Goal: Task Accomplishment & Management: Complete application form

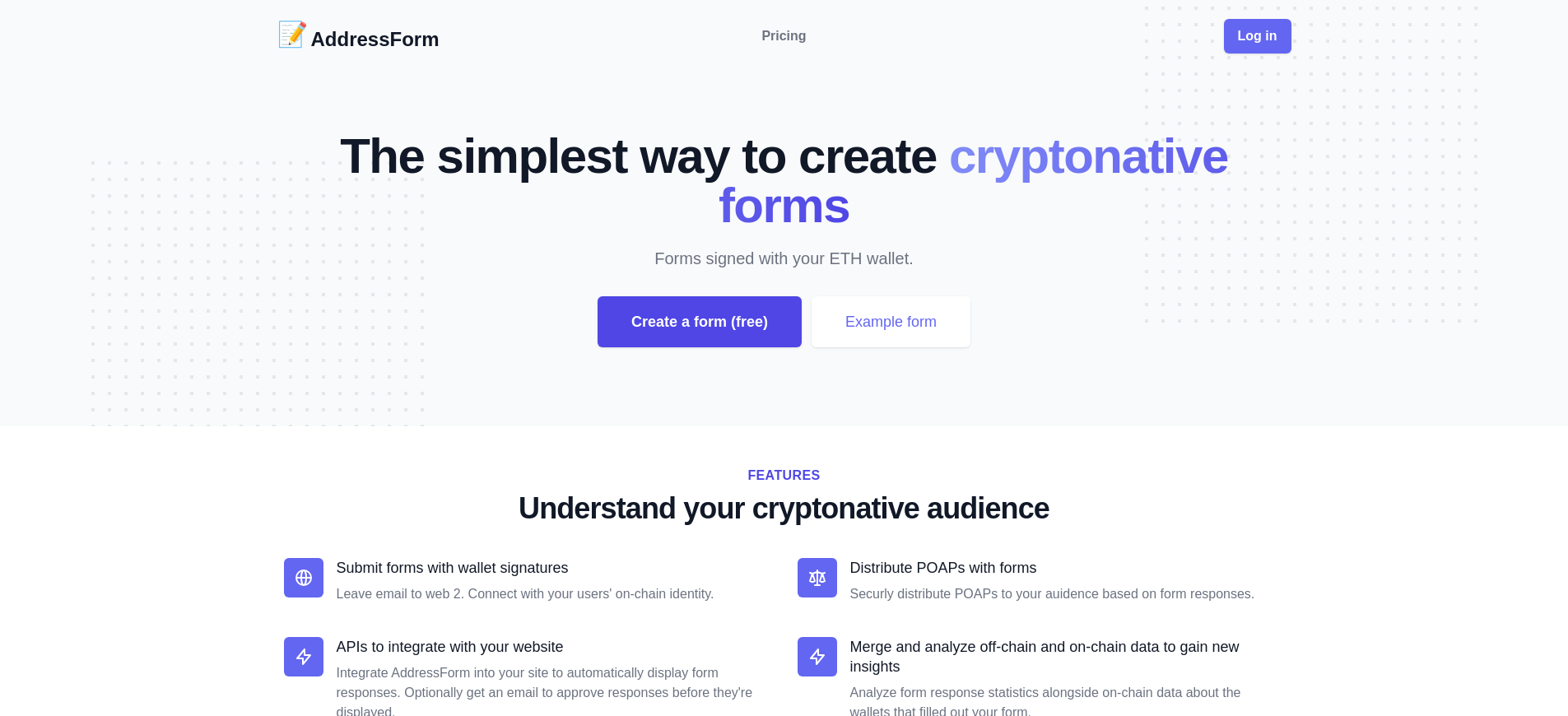
click at [698, 321] on div "Create a form (free)" at bounding box center [699, 321] width 204 height 51
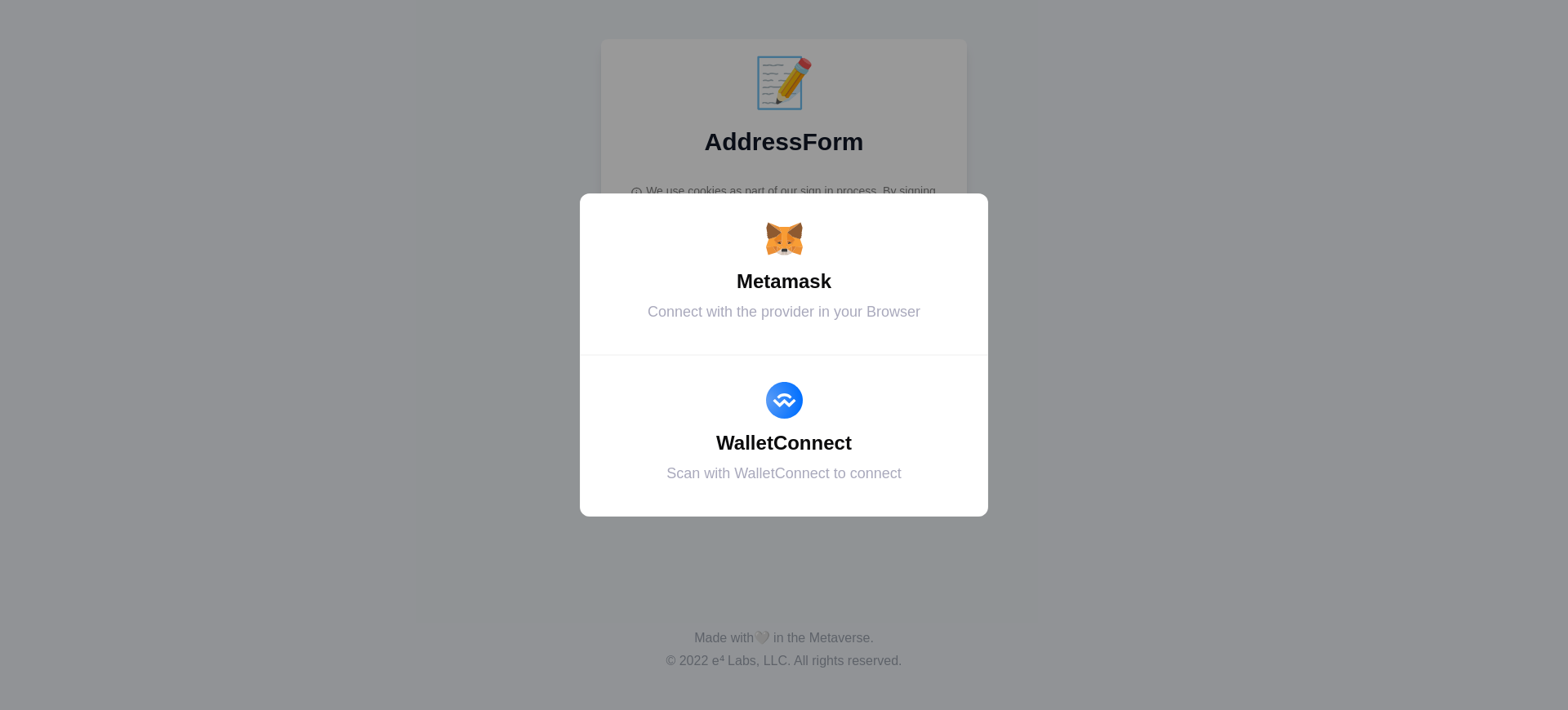
click at [784, 282] on div "Metamask" at bounding box center [784, 282] width 368 height 29
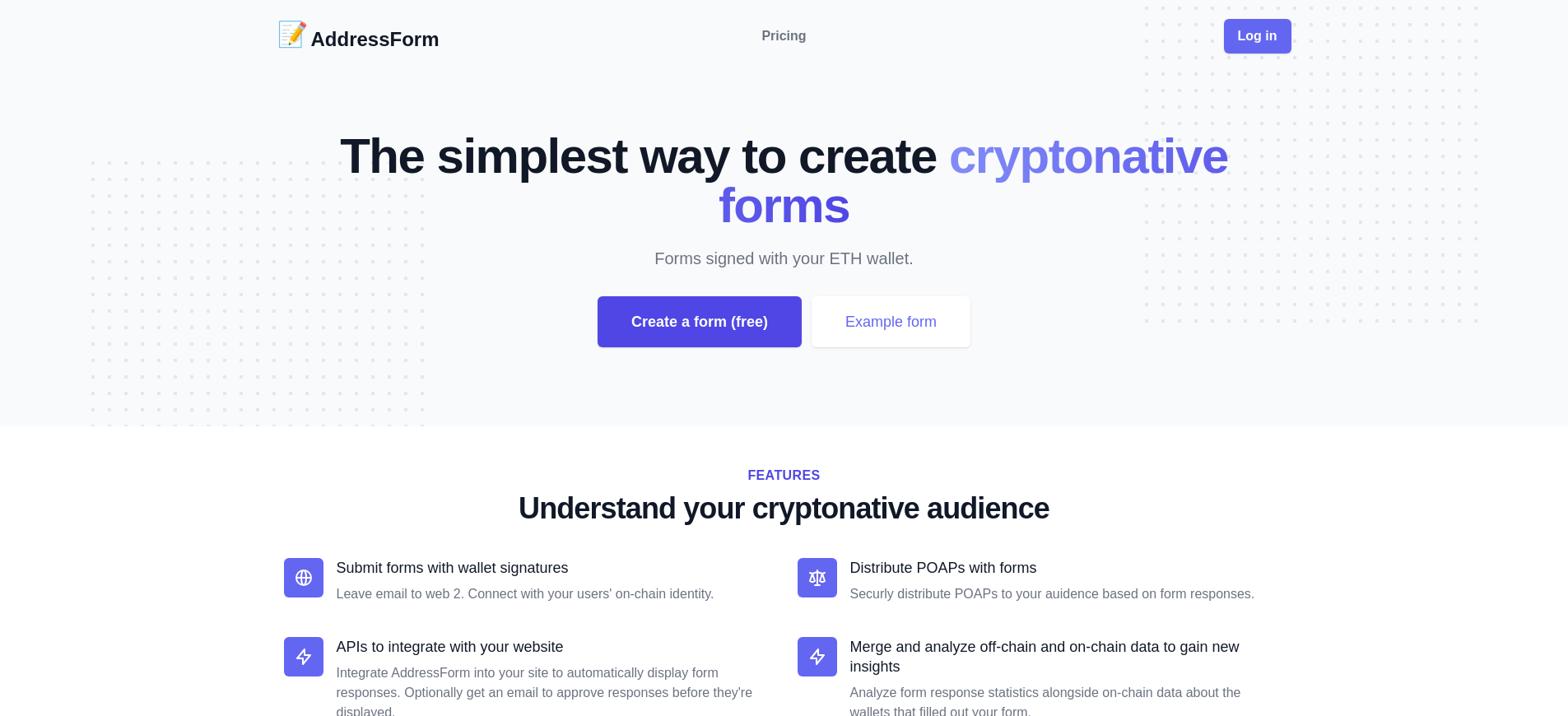
click at [698, 321] on div "Create a form (free)" at bounding box center [699, 321] width 204 height 51
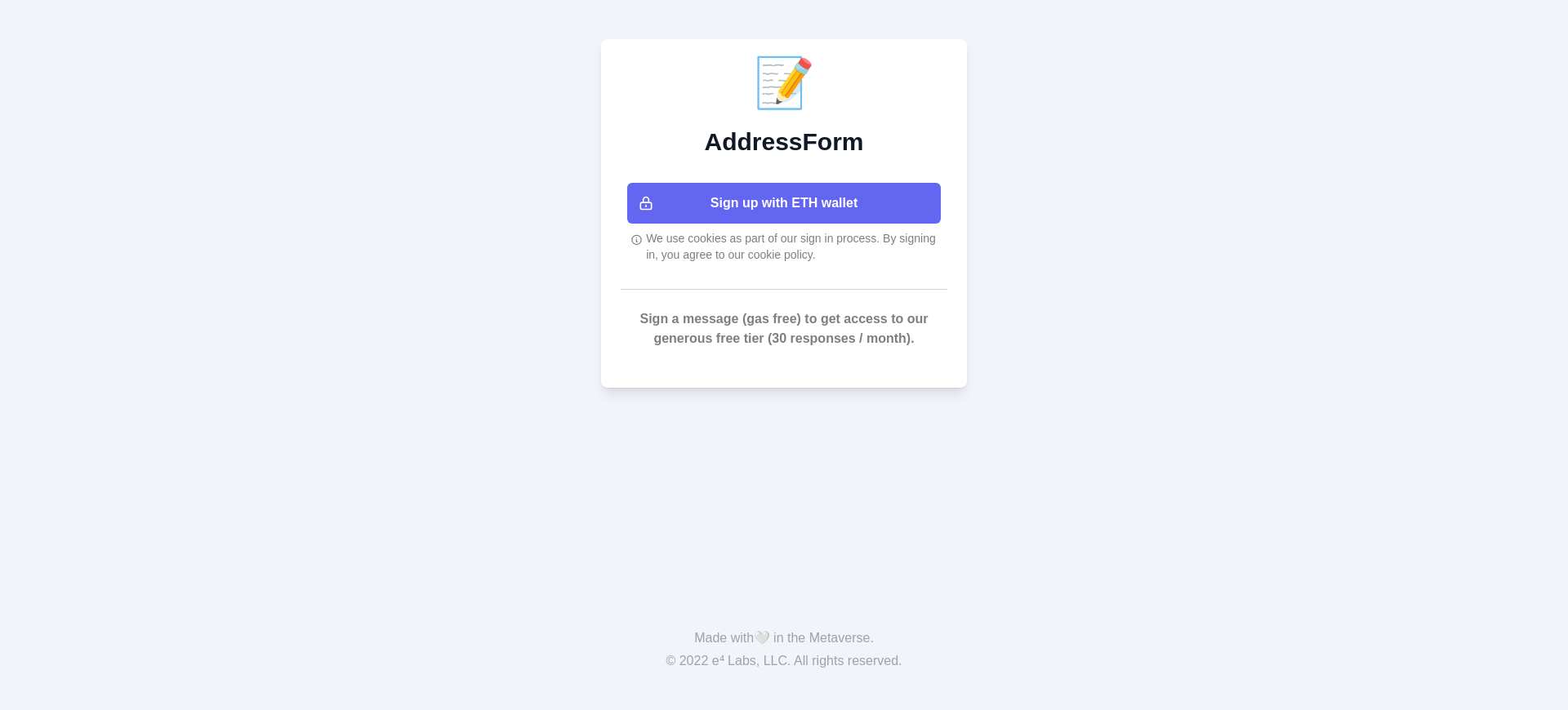
click at [784, 203] on button "Sign up with ETH wallet" at bounding box center [783, 203] width 313 height 40
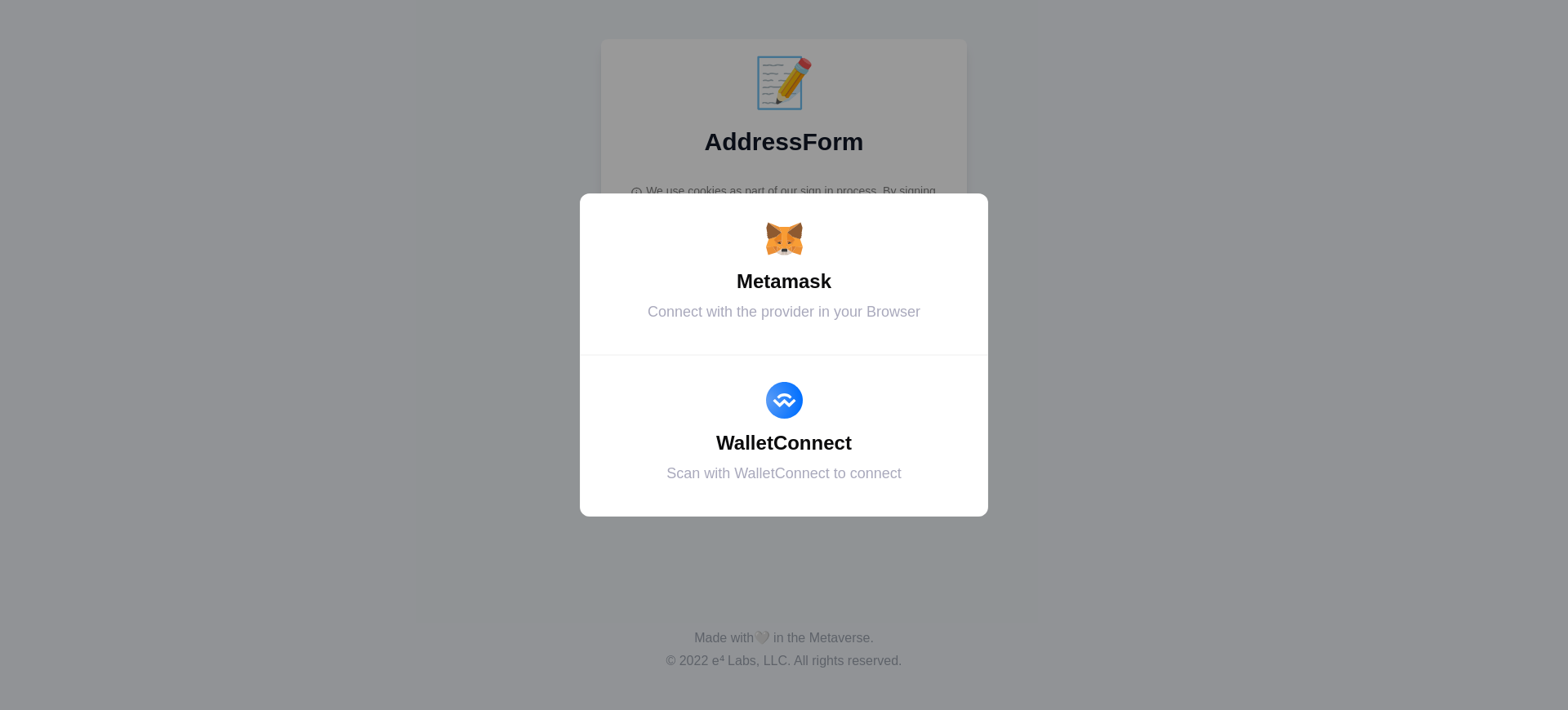
click at [784, 282] on div "Metamask" at bounding box center [784, 282] width 368 height 29
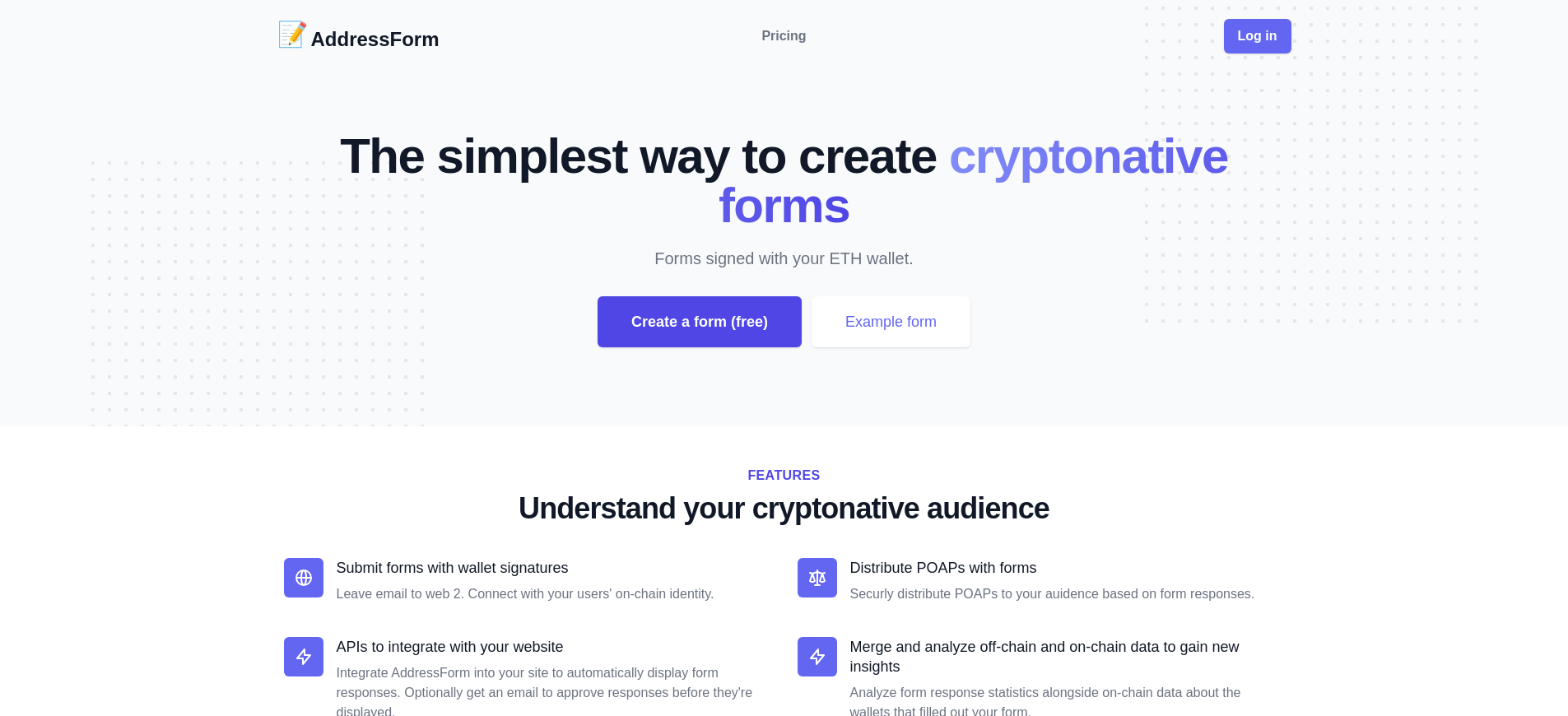
click at [698, 321] on div "Create a form (free)" at bounding box center [699, 321] width 204 height 51
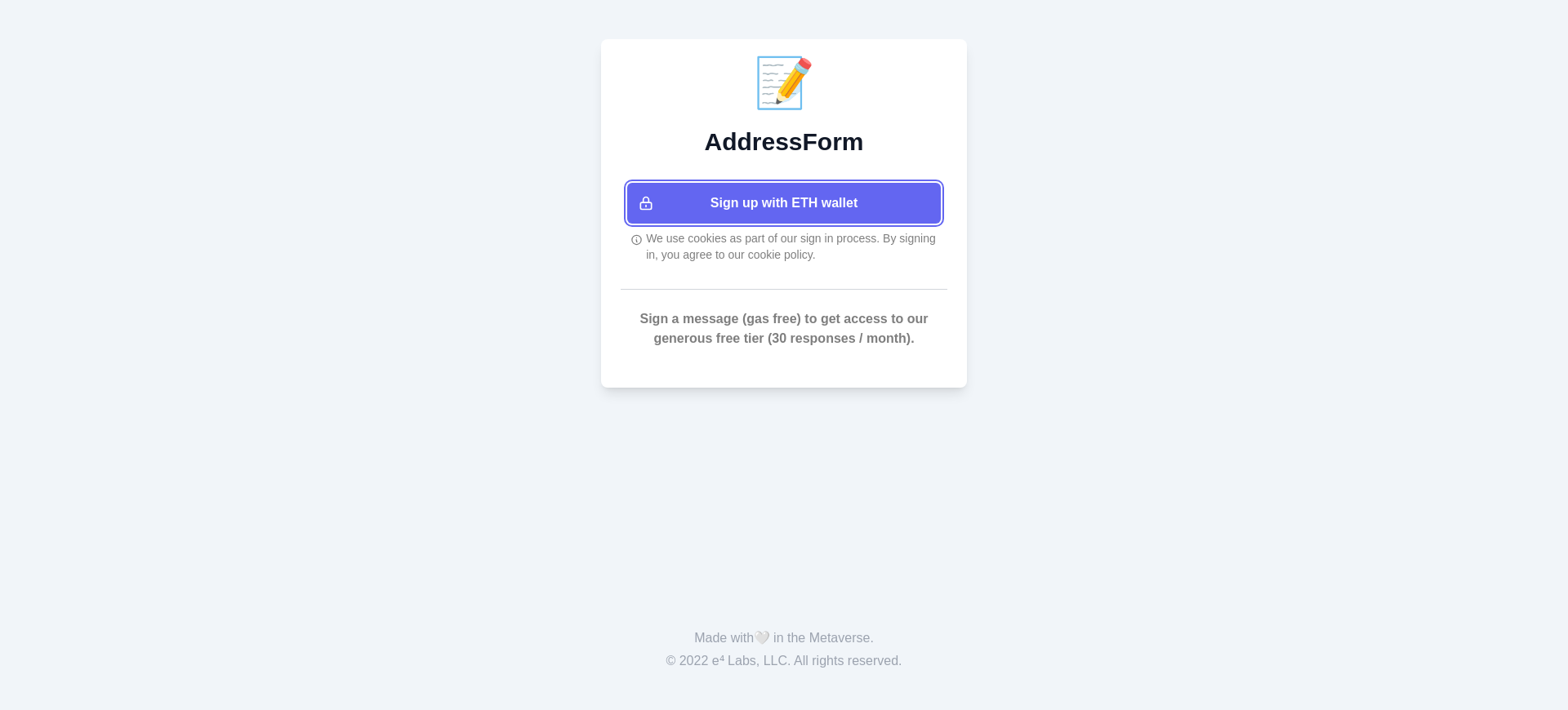
click at [784, 203] on button "Sign up with ETH wallet" at bounding box center [783, 203] width 313 height 40
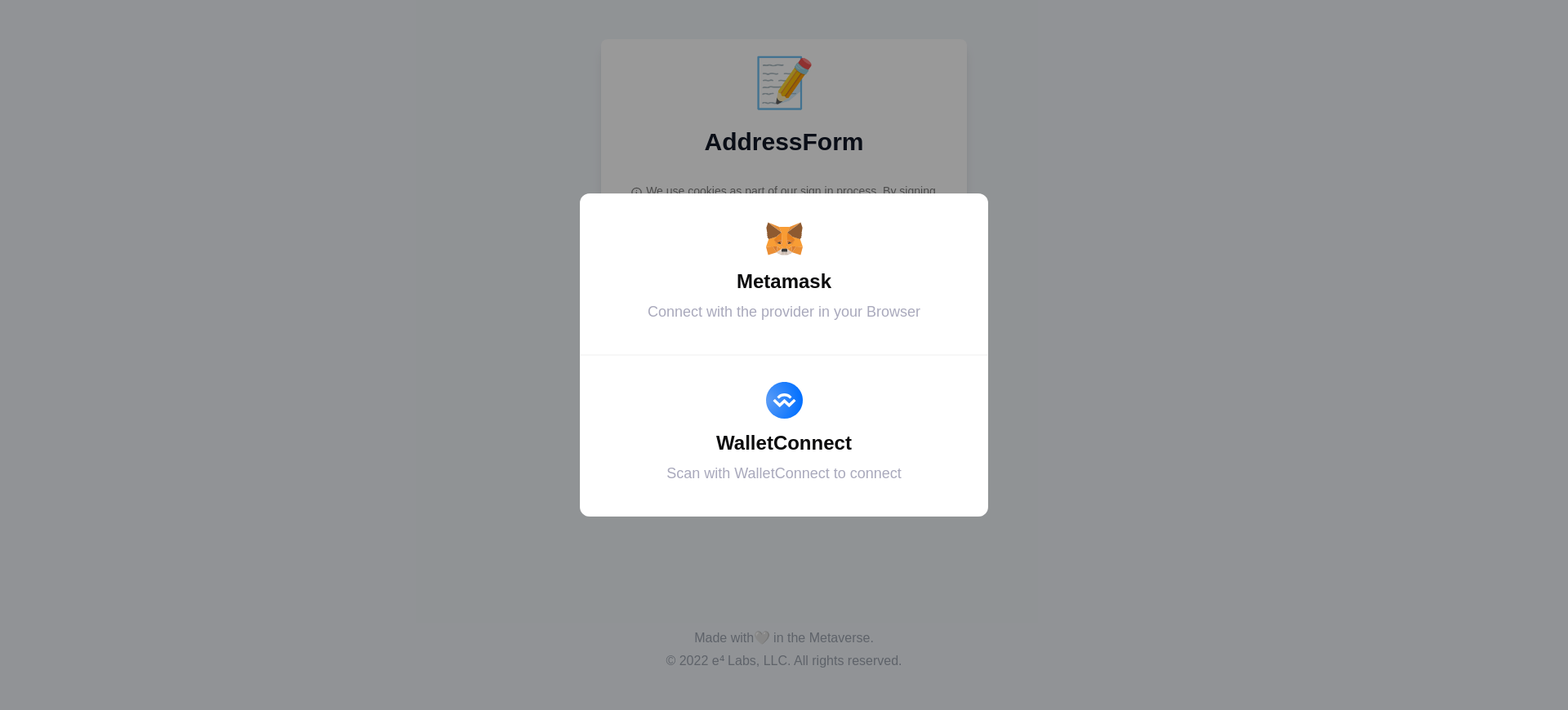
click at [784, 282] on div "Metamask" at bounding box center [784, 282] width 368 height 29
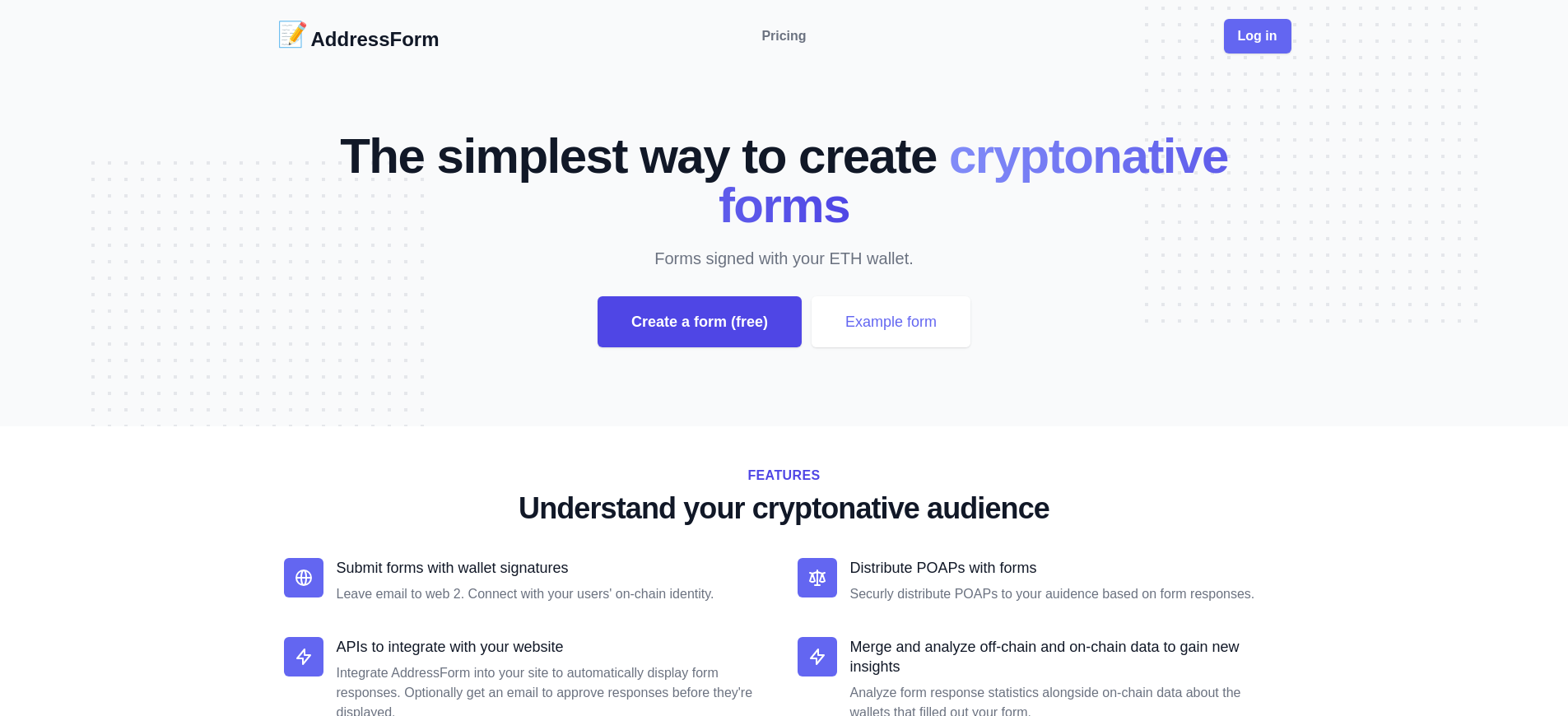
click at [698, 321] on div "Create a form (free)" at bounding box center [699, 321] width 204 height 51
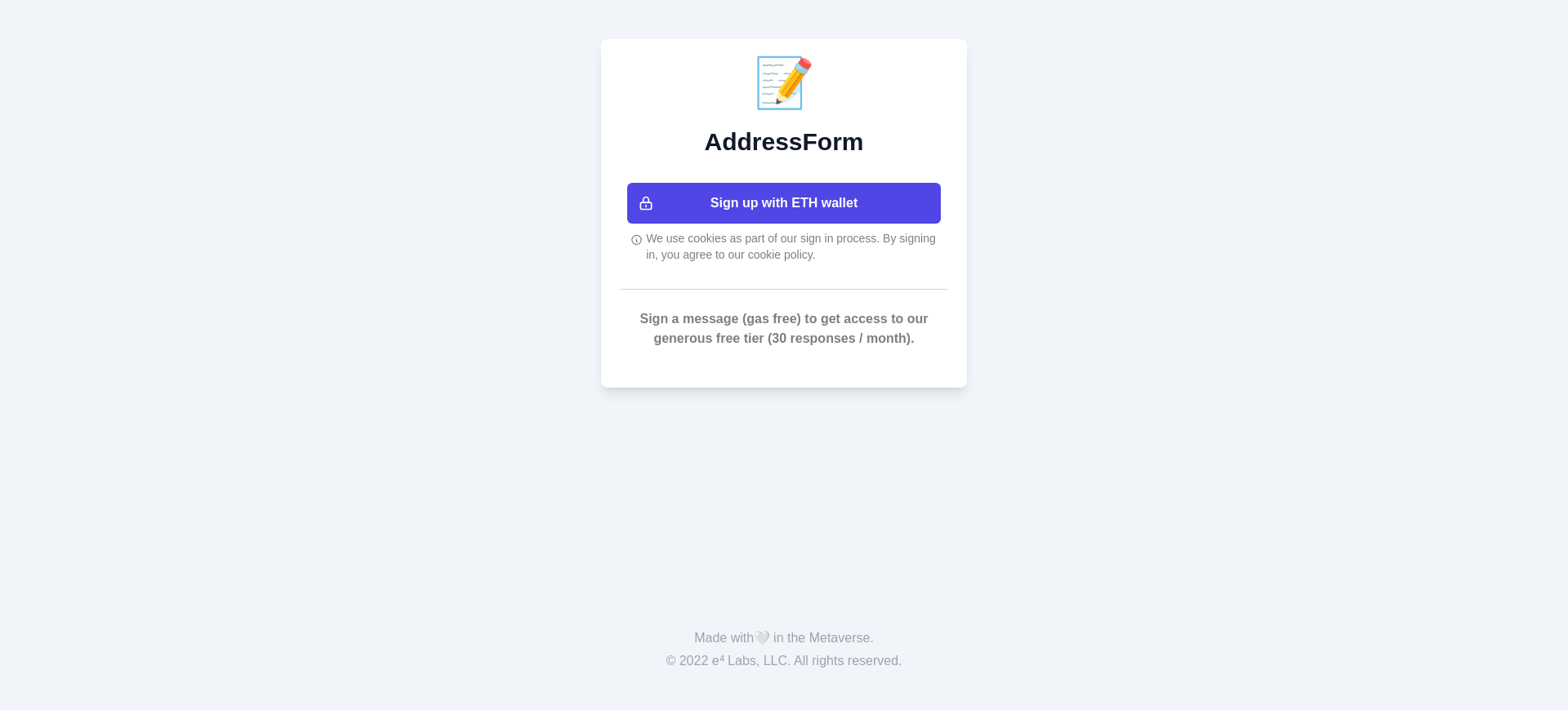
click at [784, 203] on button "Sign up with ETH wallet" at bounding box center [783, 203] width 313 height 40
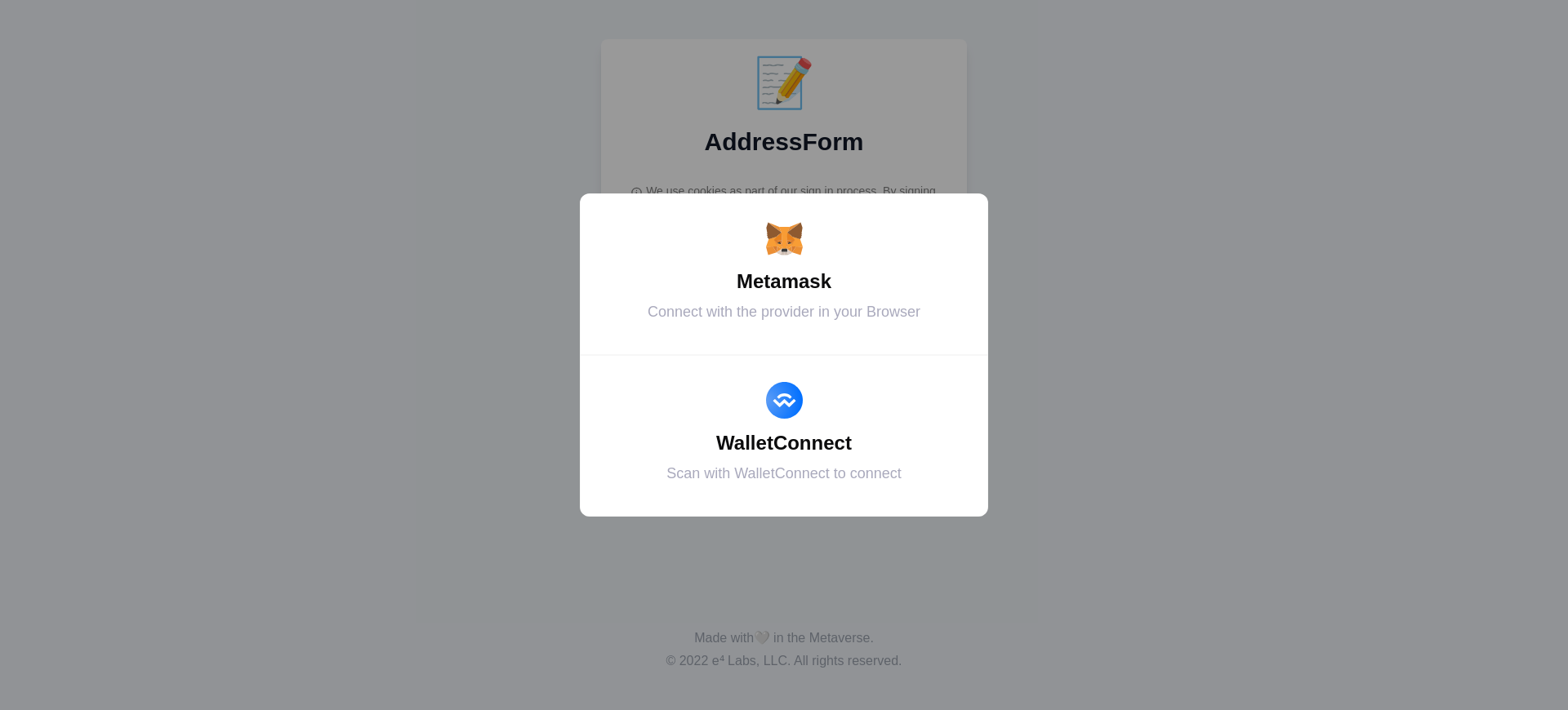
click at [784, 282] on div "Metamask" at bounding box center [784, 282] width 368 height 29
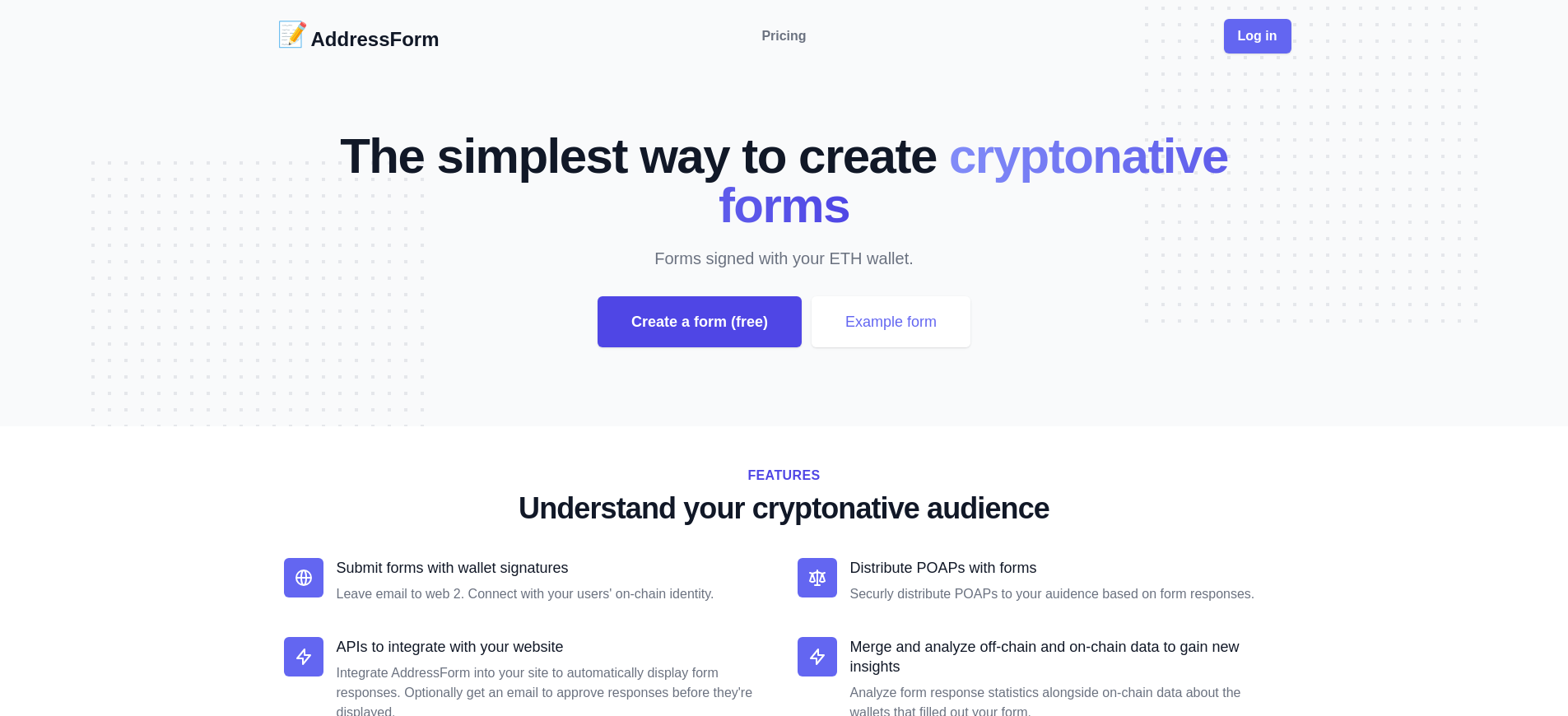
click at [698, 321] on div "Create a form (free)" at bounding box center [699, 321] width 204 height 51
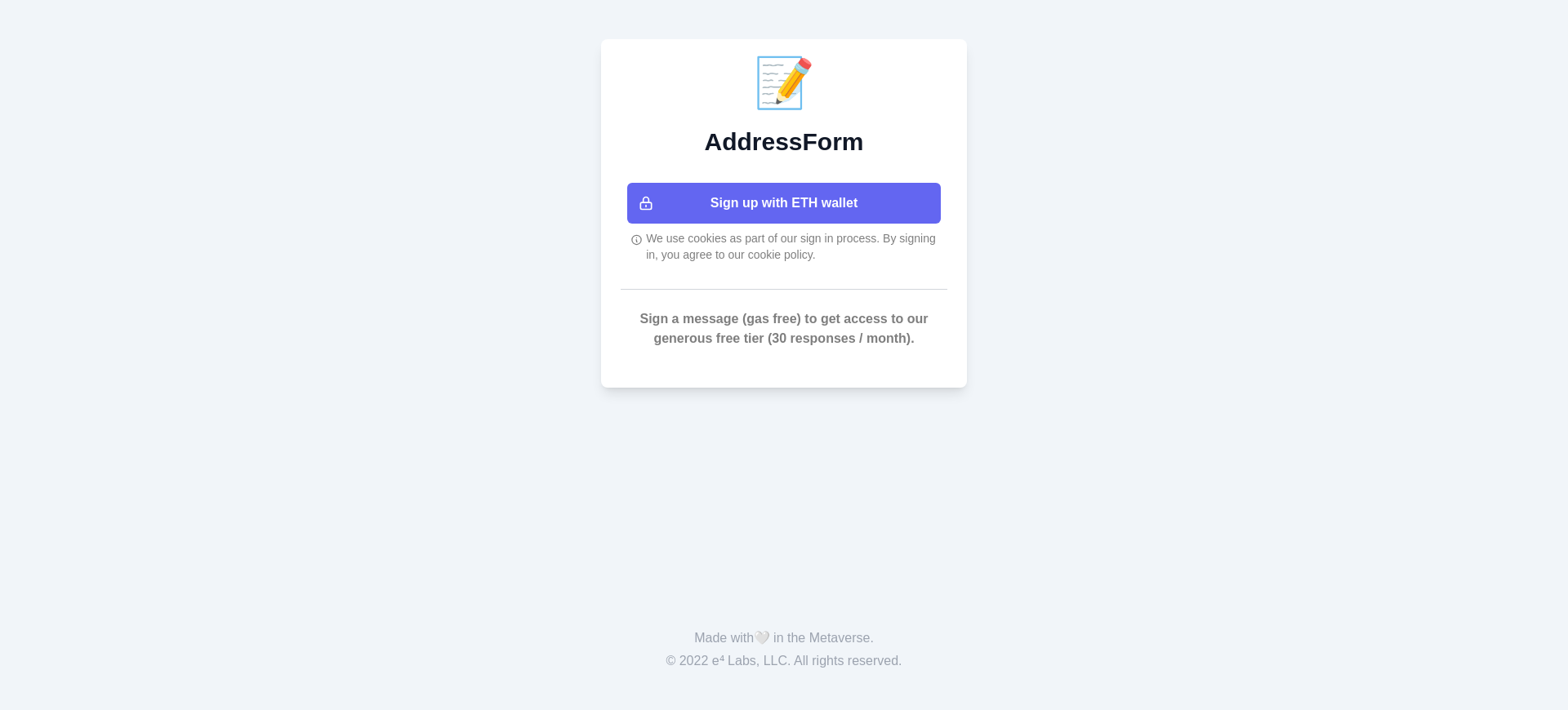
click at [784, 203] on button "Sign up with ETH wallet" at bounding box center [783, 203] width 313 height 40
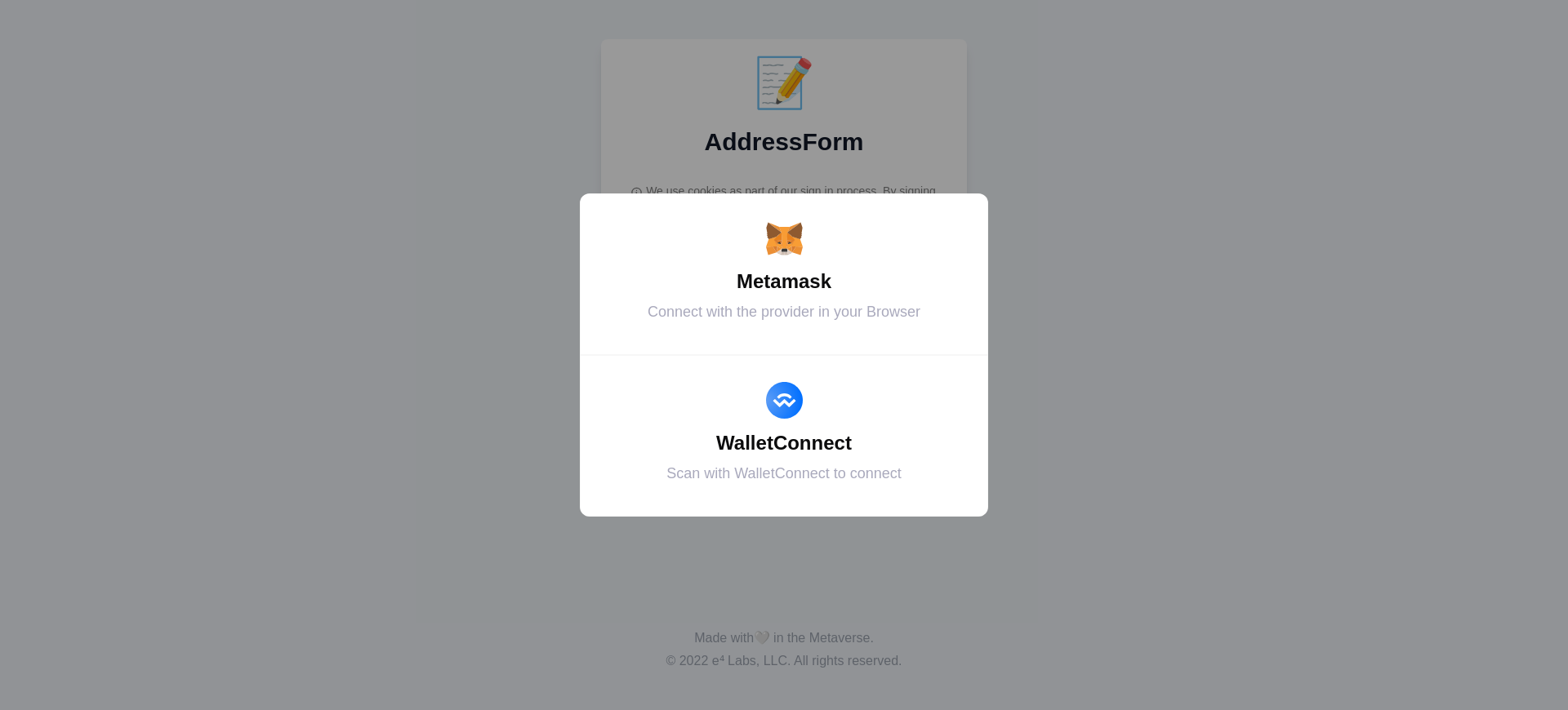
click at [784, 282] on div "Metamask" at bounding box center [784, 282] width 368 height 29
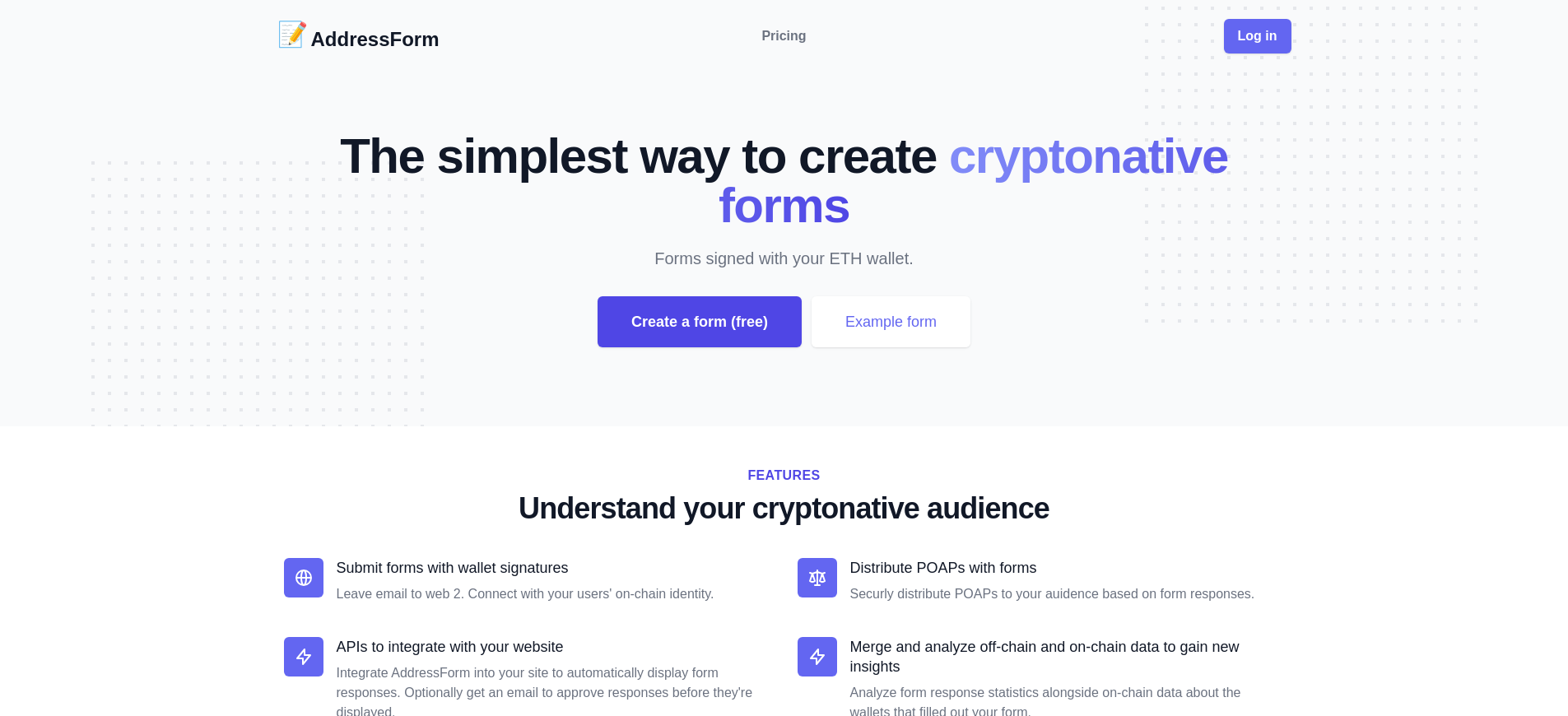
click at [698, 321] on div "Create a form (free)" at bounding box center [699, 321] width 204 height 51
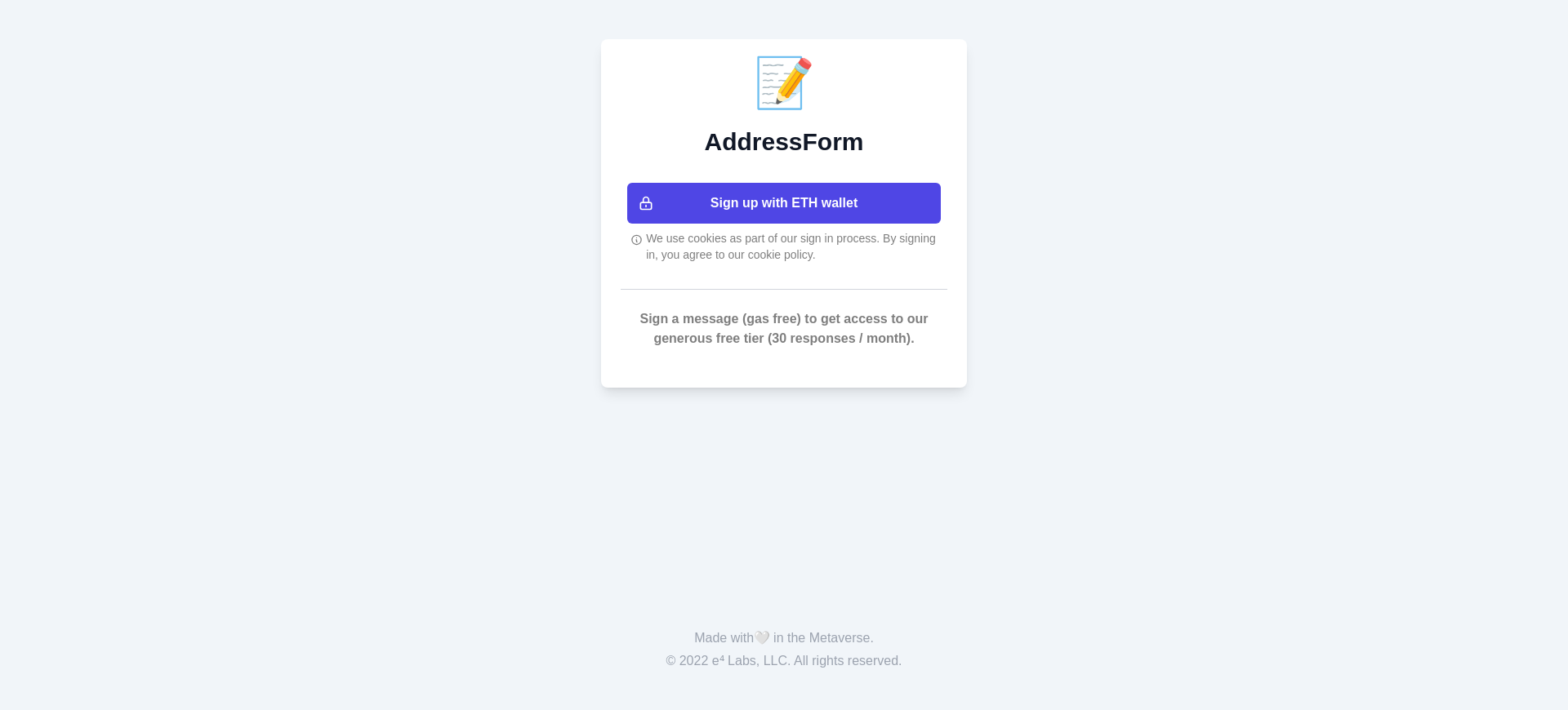
click at [784, 203] on button "Sign up with ETH wallet" at bounding box center [783, 203] width 313 height 40
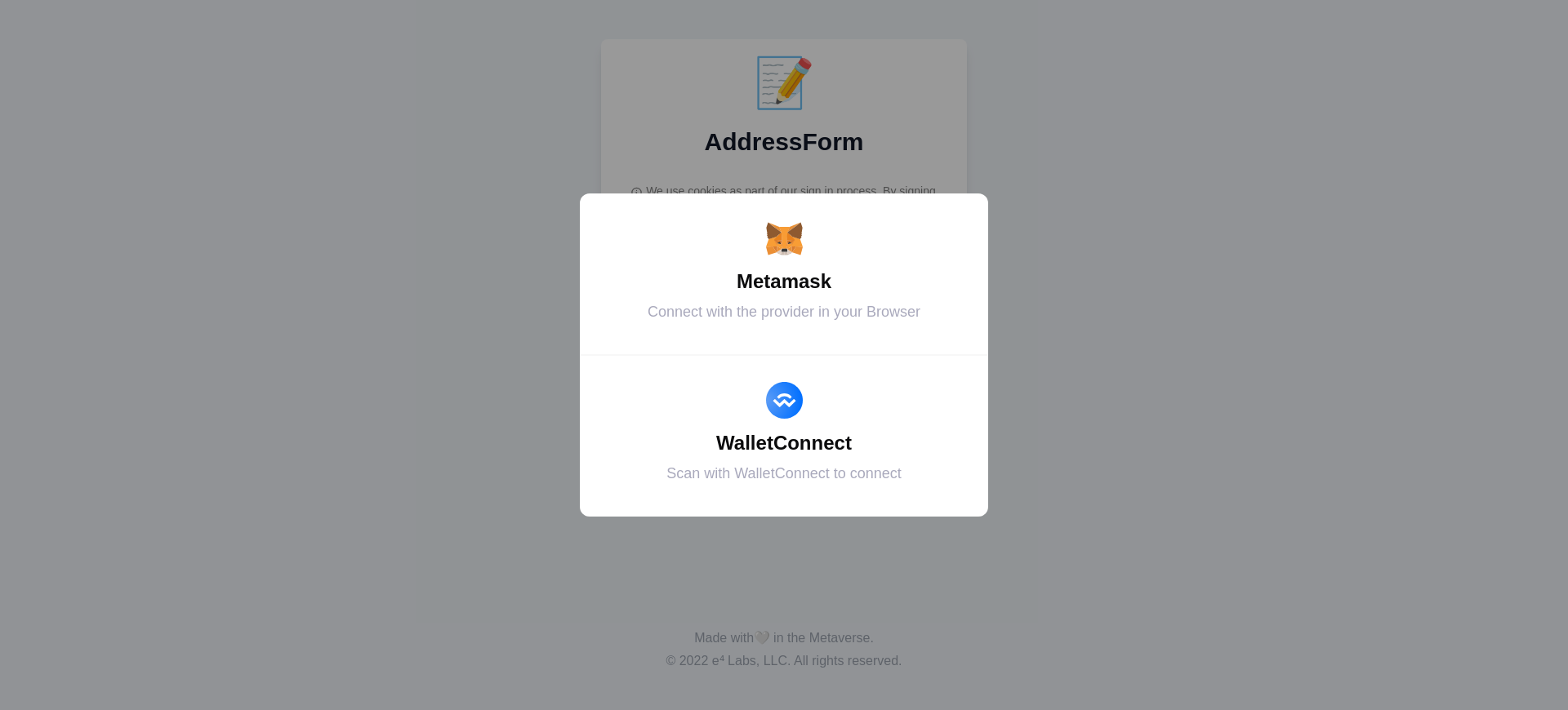
click at [784, 282] on div "Metamask" at bounding box center [784, 282] width 368 height 29
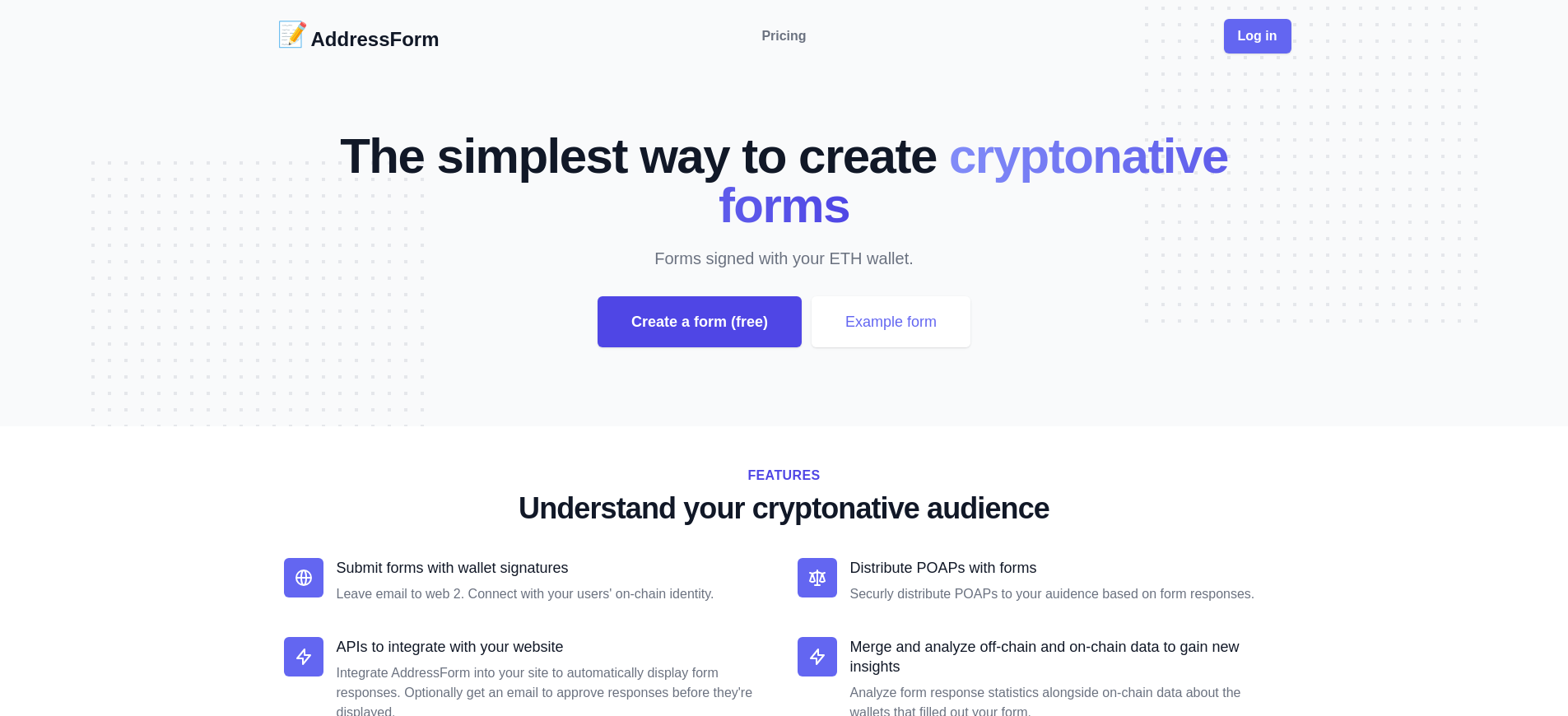
click at [698, 321] on div "Create a form (free)" at bounding box center [699, 321] width 204 height 51
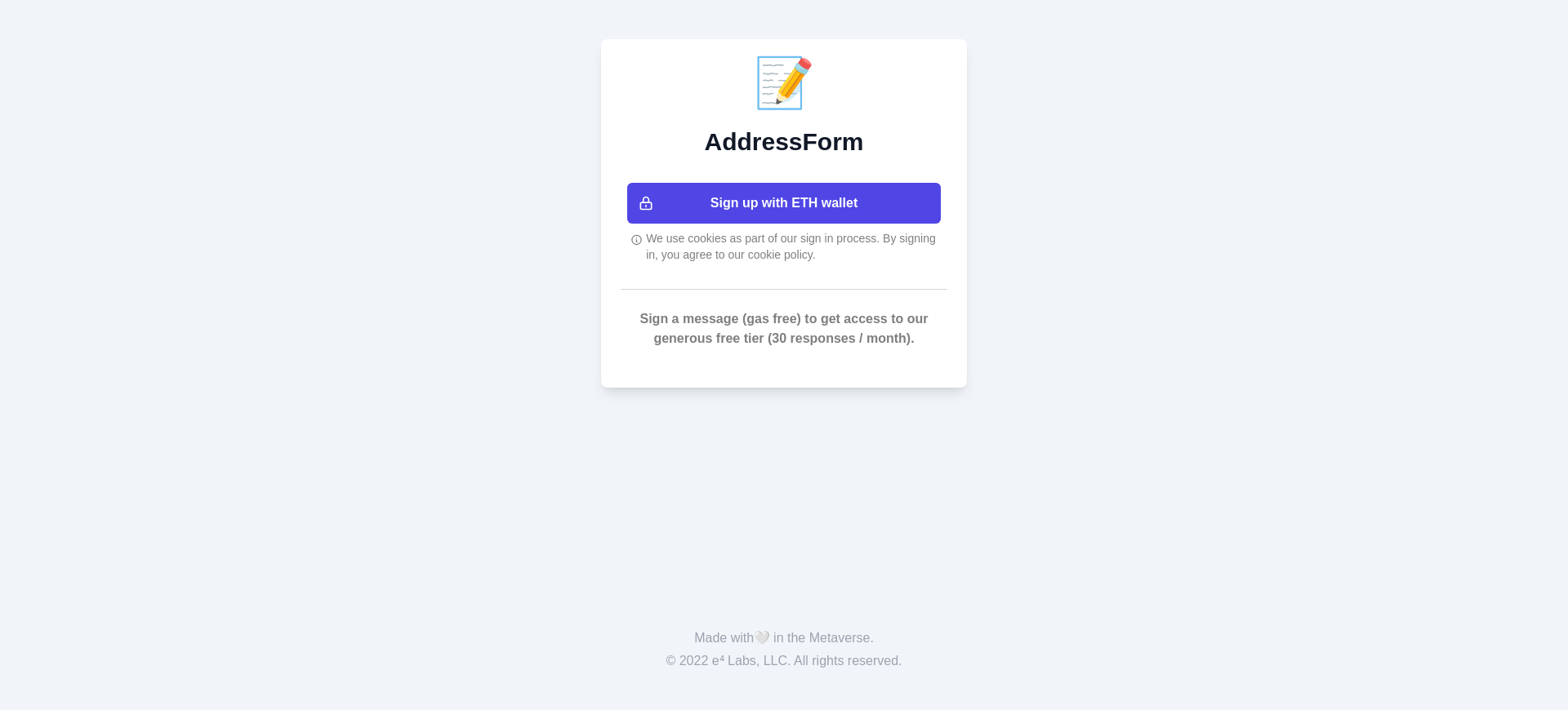
click at [784, 203] on button "Sign up with ETH wallet" at bounding box center [783, 203] width 313 height 40
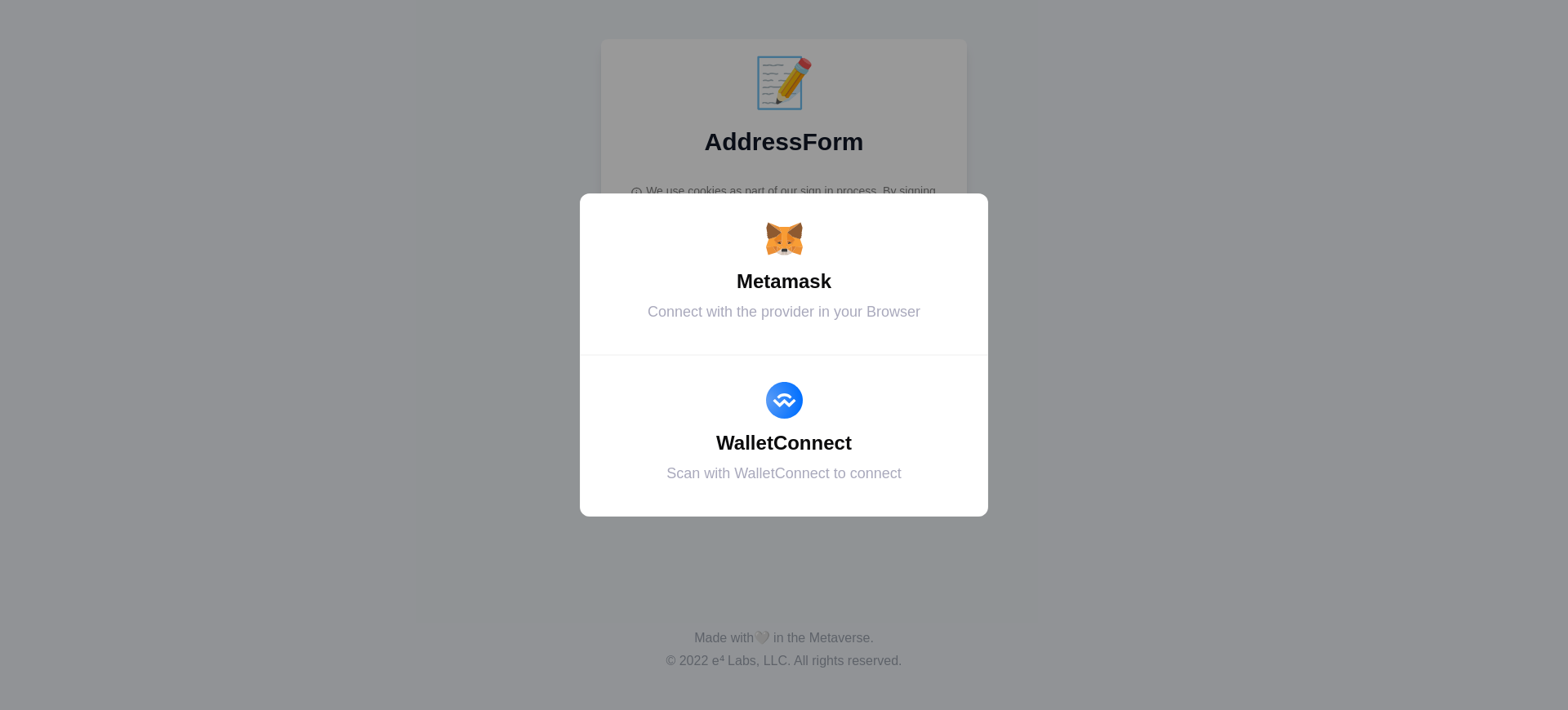
click at [784, 282] on div "Metamask" at bounding box center [784, 282] width 368 height 29
